Goal: Information Seeking & Learning: Learn about a topic

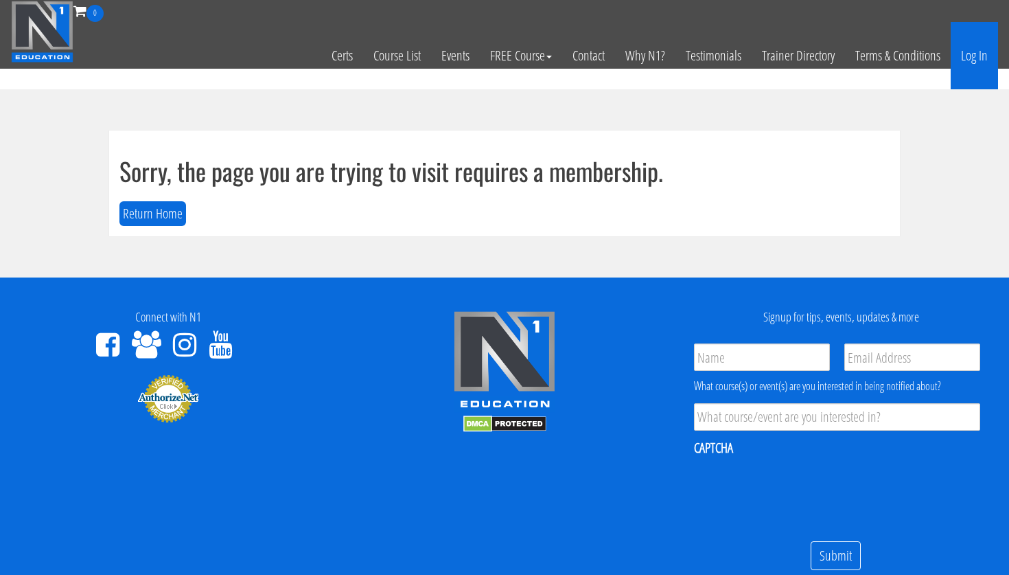
click at [973, 65] on link "Log In" at bounding box center [974, 55] width 47 height 67
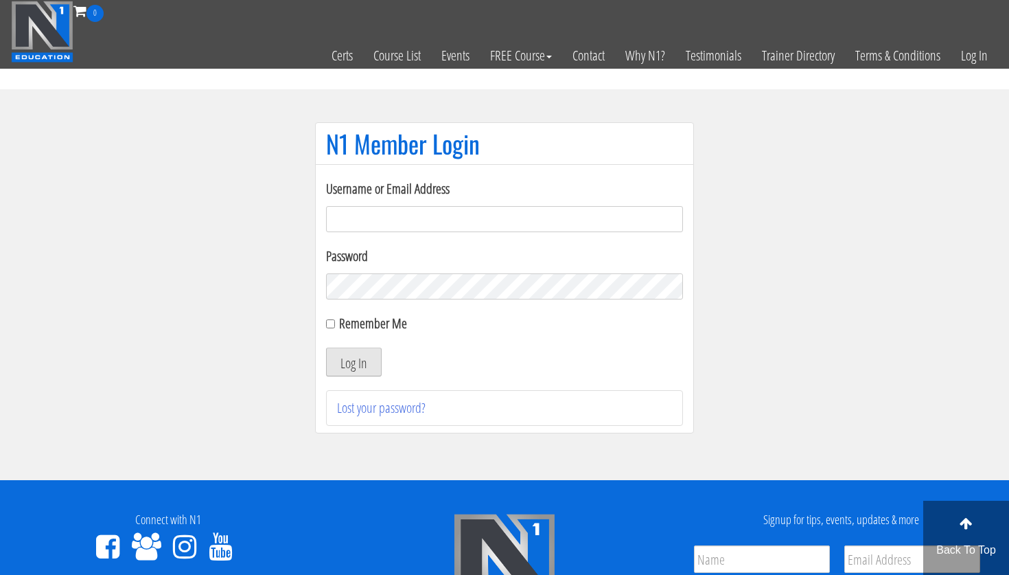
type input "lecuyer.ryan@gmail.com"
click at [367, 360] on button "Log In" at bounding box center [354, 361] width 56 height 29
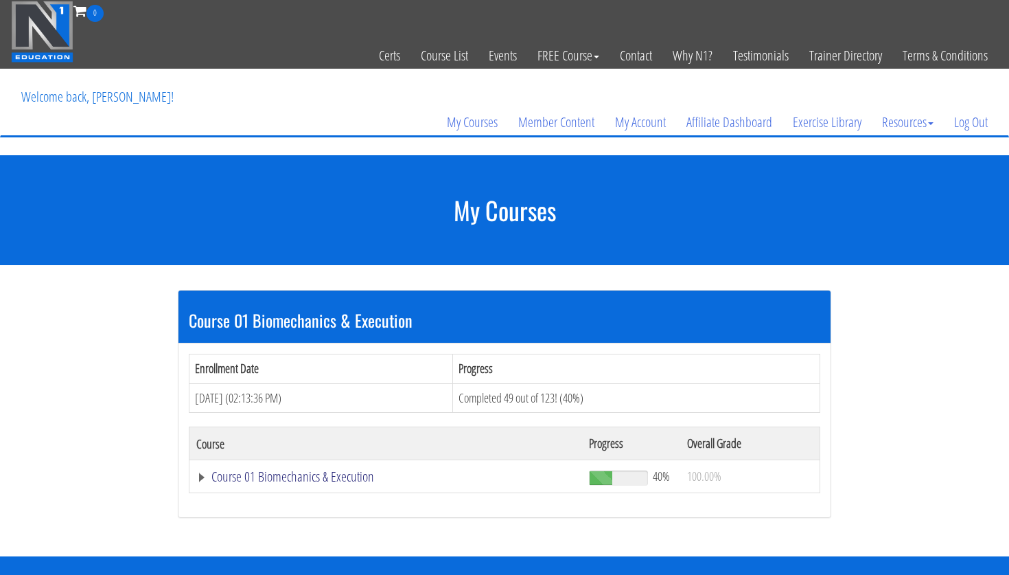
click at [301, 479] on link "Course 01 Biomechanics & Execution" at bounding box center [385, 477] width 379 height 14
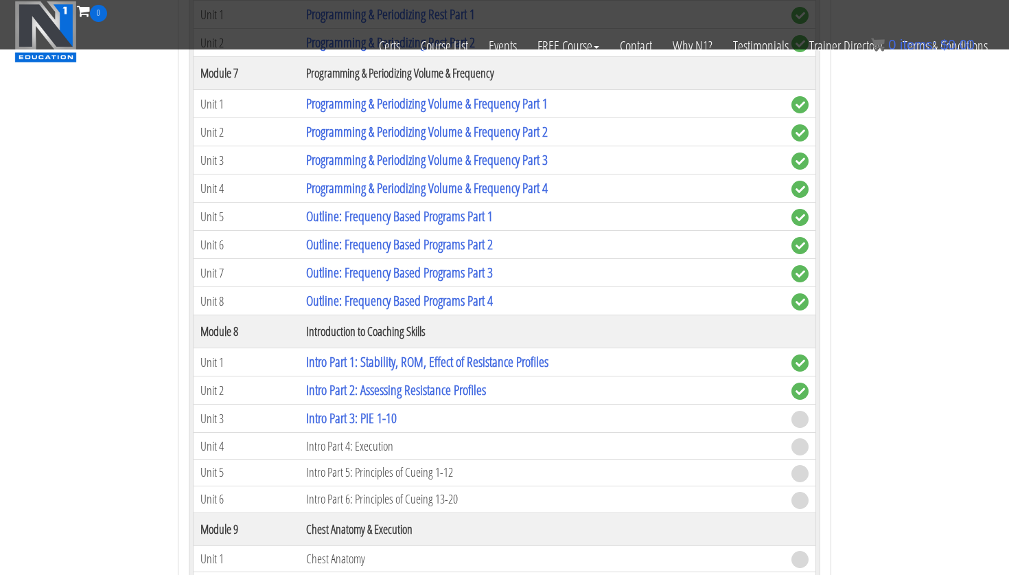
scroll to position [1679, 0]
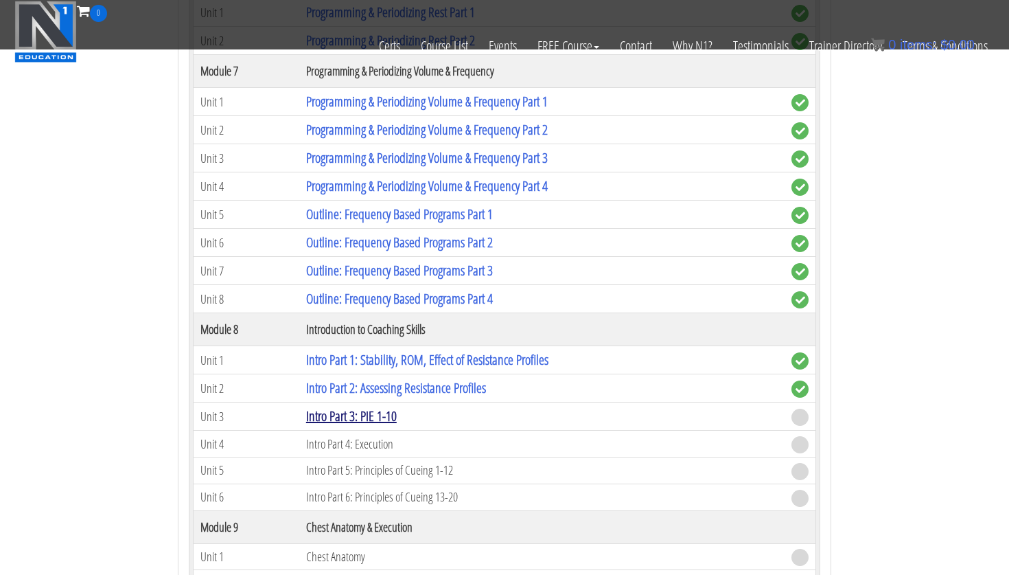
click at [369, 419] on link "Intro Part 3: PIE 1-10" at bounding box center [351, 415] width 91 height 19
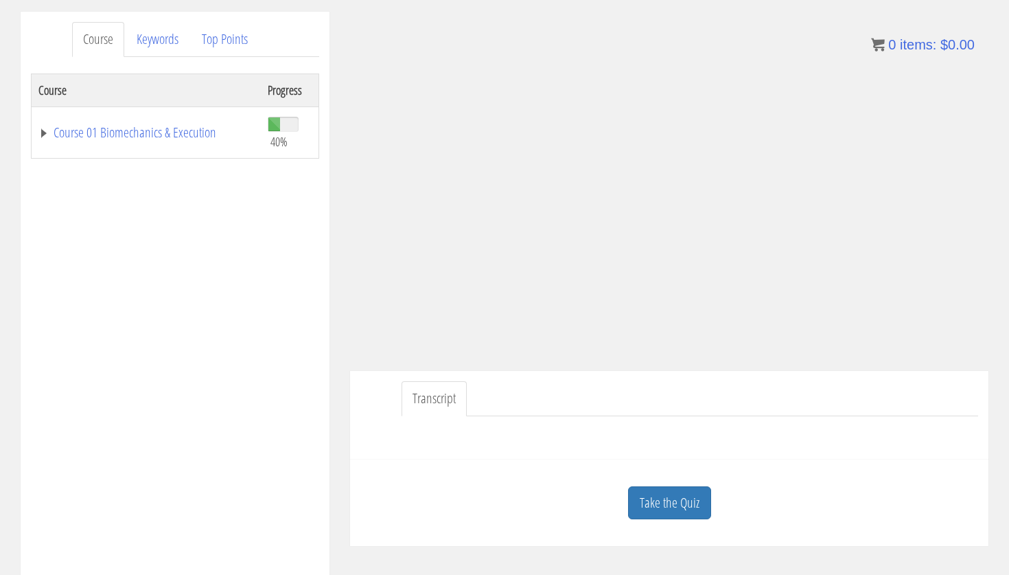
scroll to position [163, 0]
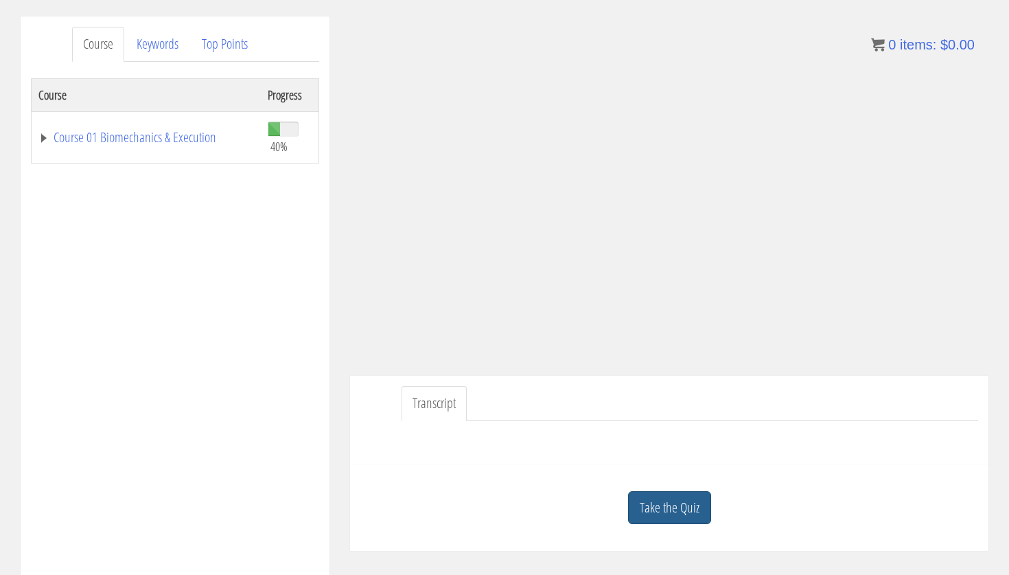
click at [663, 499] on link "Take the Quiz" at bounding box center [669, 508] width 83 height 34
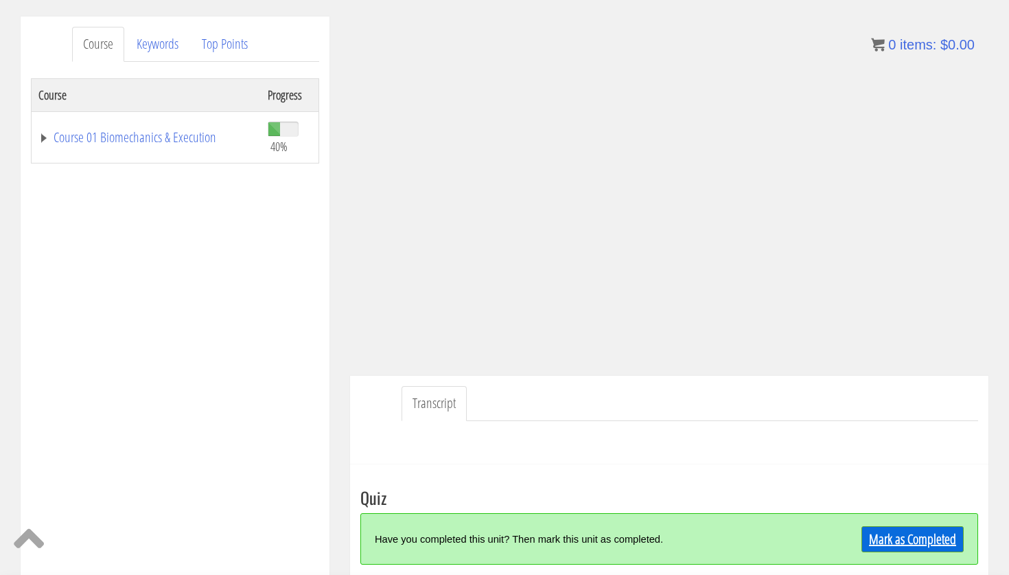
click at [901, 540] on link "Mark as Completed" at bounding box center [913, 539] width 102 height 26
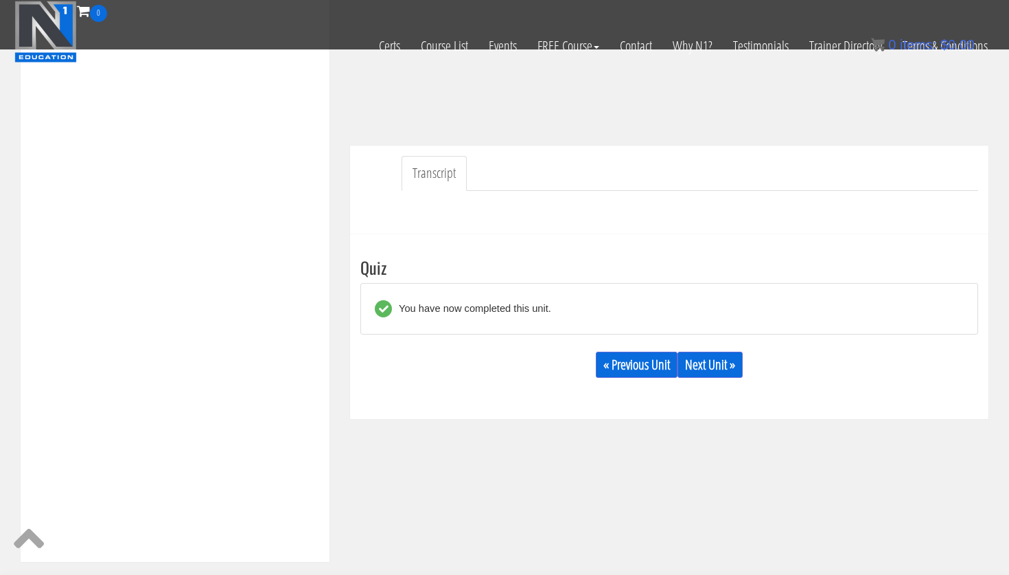
scroll to position [322, 0]
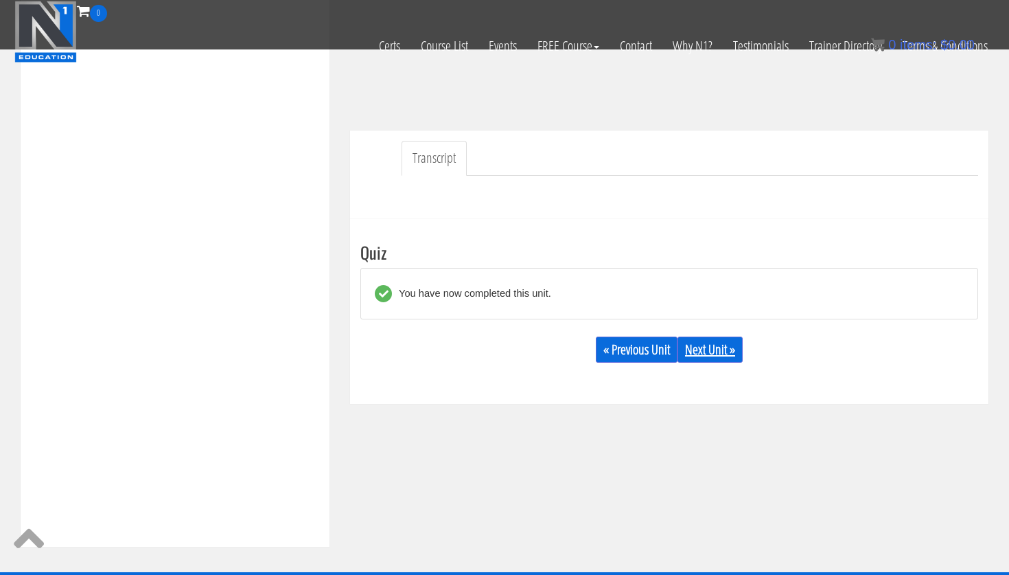
click at [704, 358] on link "Next Unit »" at bounding box center [710, 349] width 65 height 26
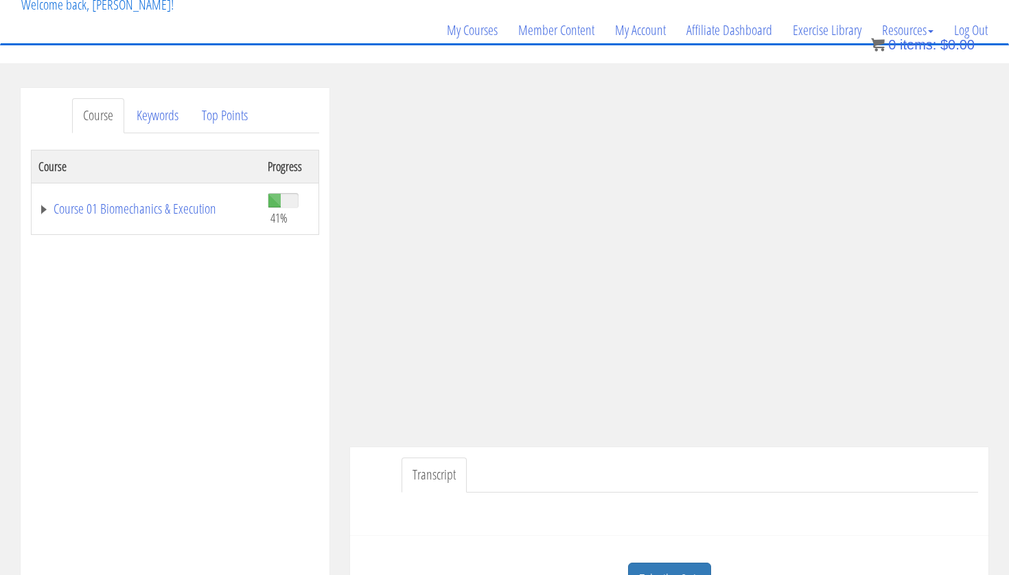
scroll to position [104, 0]
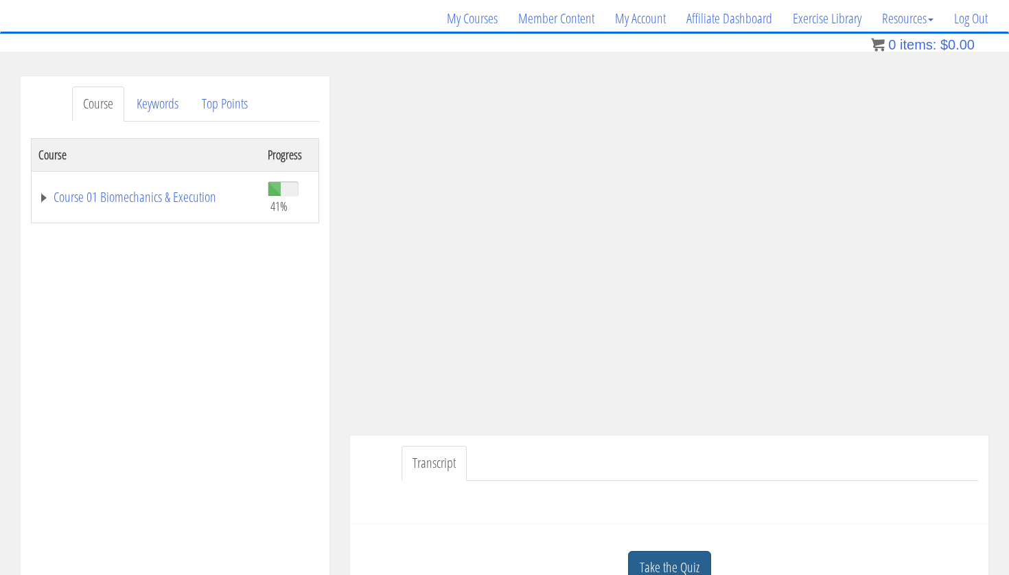
click at [658, 564] on link "Take the Quiz" at bounding box center [669, 568] width 83 height 34
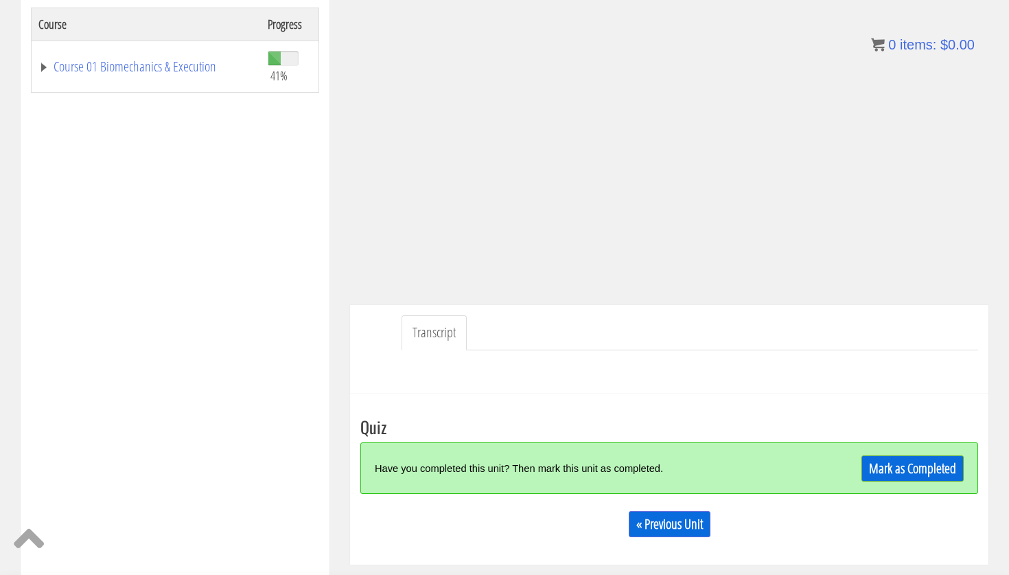
scroll to position [253, 0]
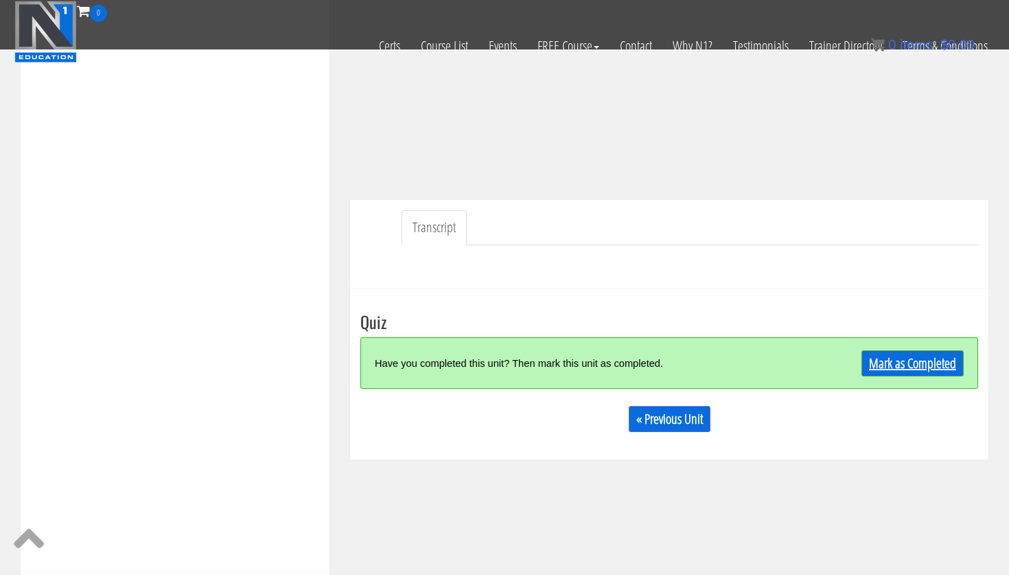
click at [916, 363] on link "Mark as Completed" at bounding box center [913, 363] width 102 height 26
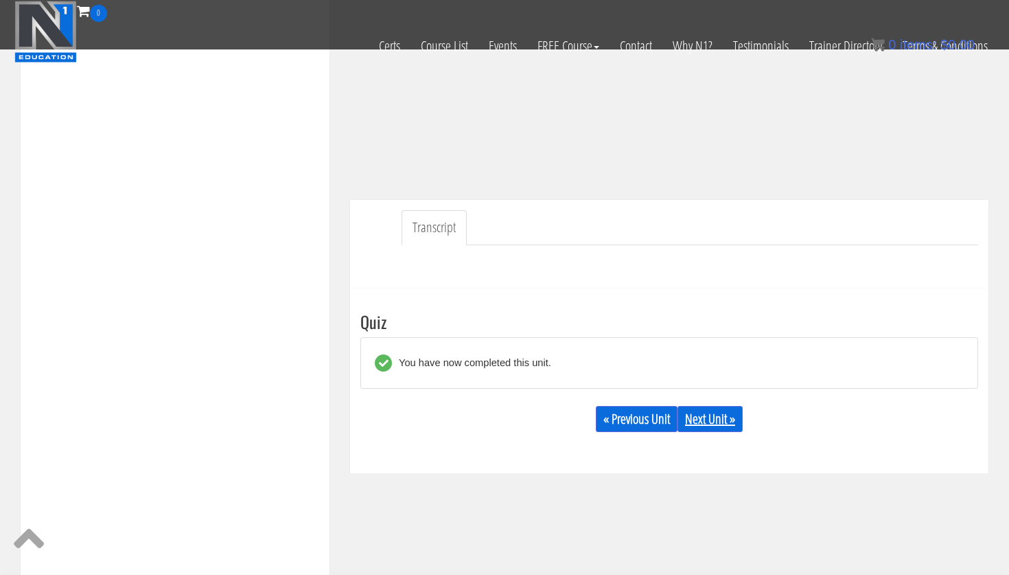
click at [731, 422] on link "Next Unit »" at bounding box center [710, 419] width 65 height 26
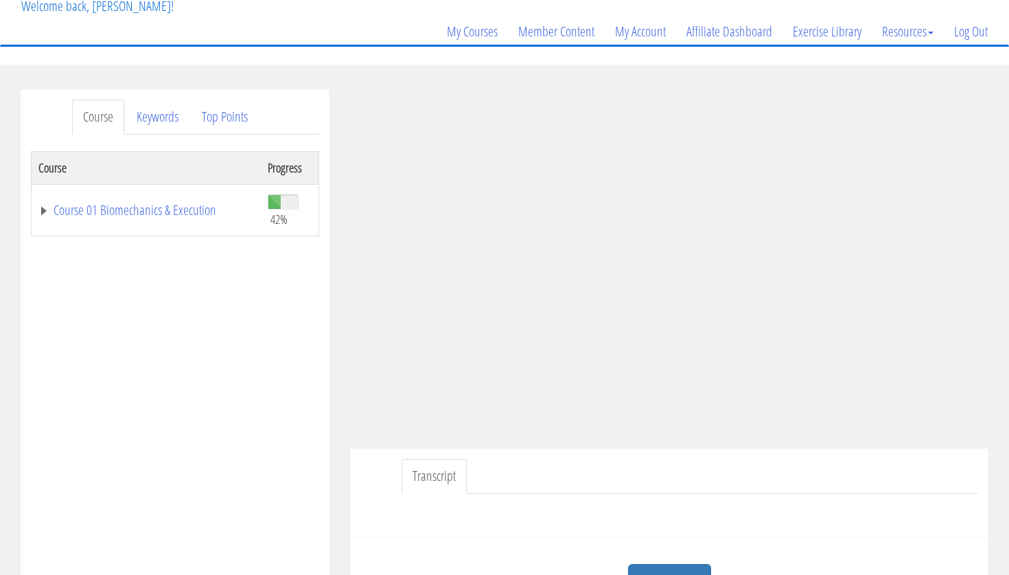
scroll to position [118, 0]
